Goal: Find specific page/section: Find specific page/section

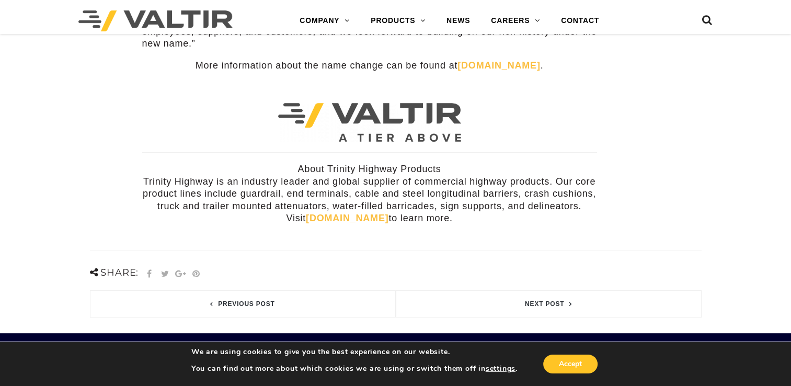
scroll to position [418, 0]
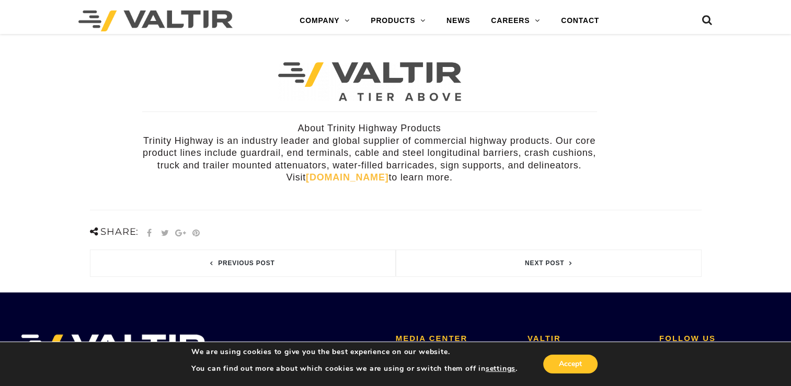
click at [372, 172] on link "[DOMAIN_NAME]" at bounding box center [347, 177] width 83 height 10
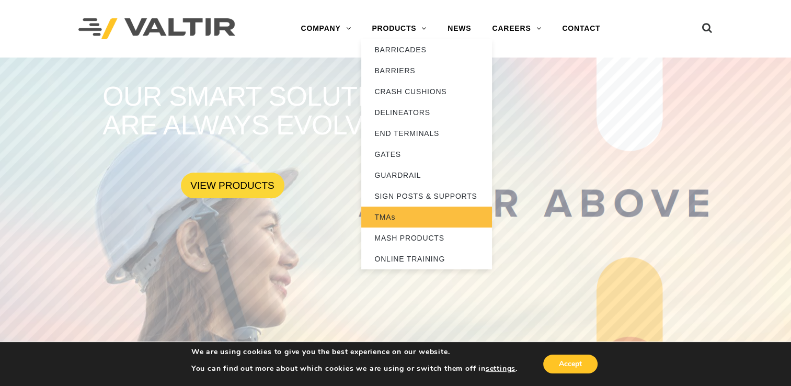
click at [439, 218] on link "TMAs" at bounding box center [426, 217] width 131 height 21
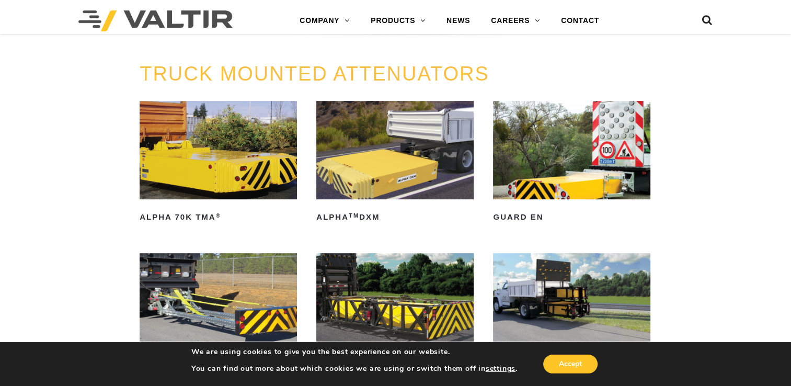
scroll to position [523, 0]
